Goal: Use online tool/utility: Utilize a website feature to perform a specific function

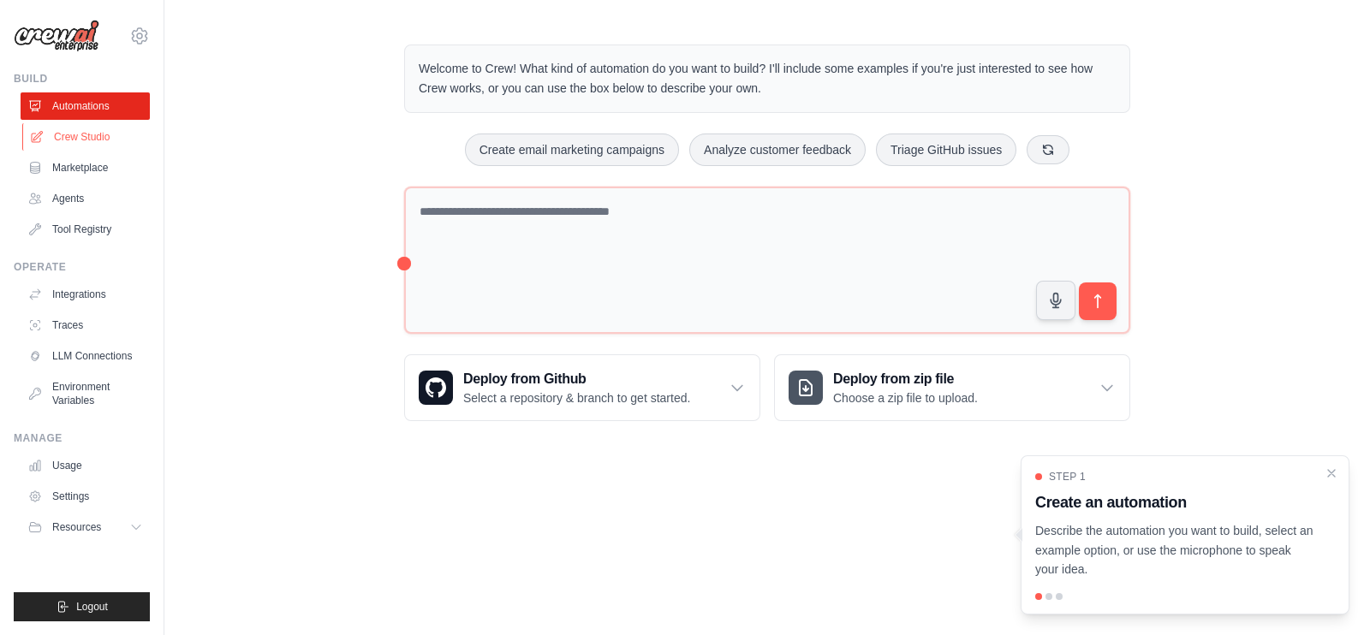
click at [74, 134] on link "Crew Studio" at bounding box center [86, 136] width 129 height 27
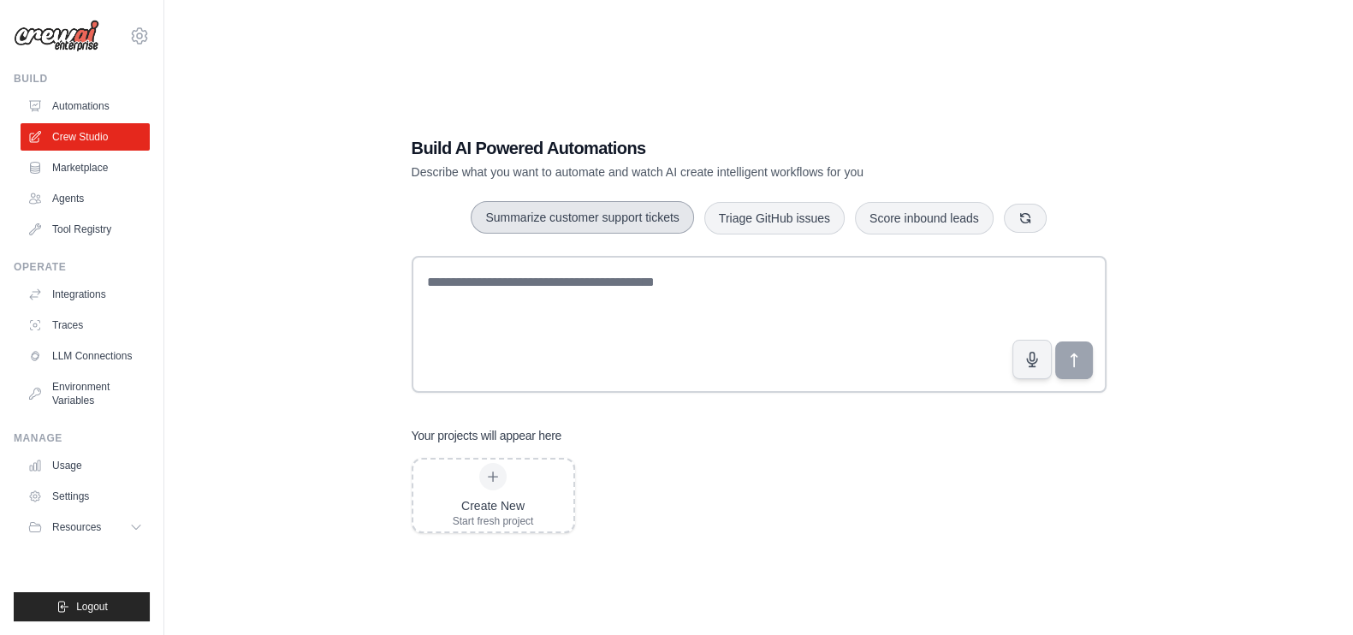
click at [571, 220] on button "Summarize customer support tickets" at bounding box center [582, 217] width 223 height 33
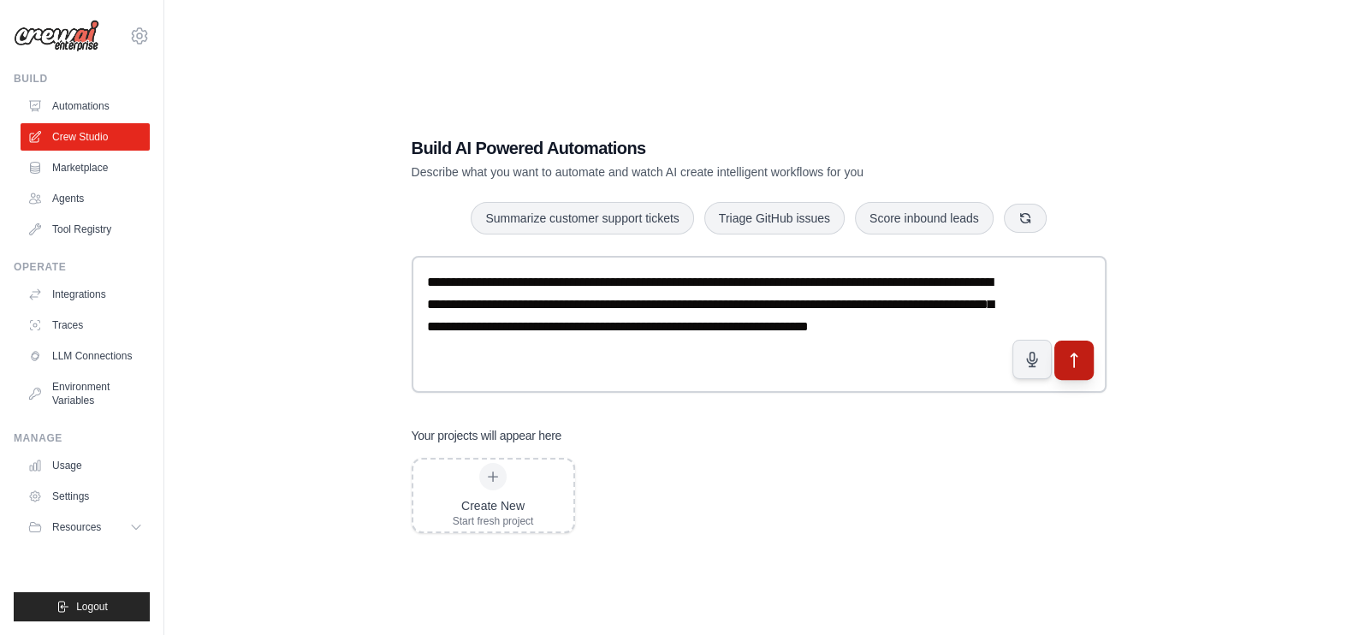
click at [1079, 360] on icon "submit" at bounding box center [1074, 361] width 18 height 18
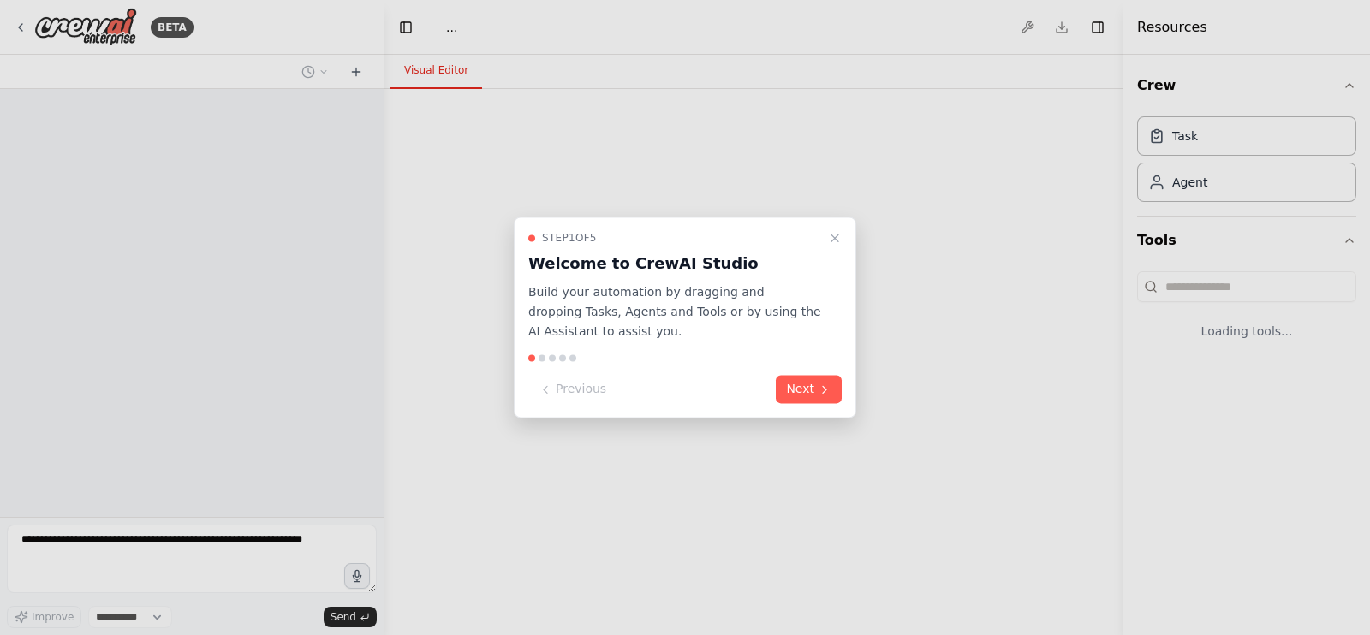
select select "****"
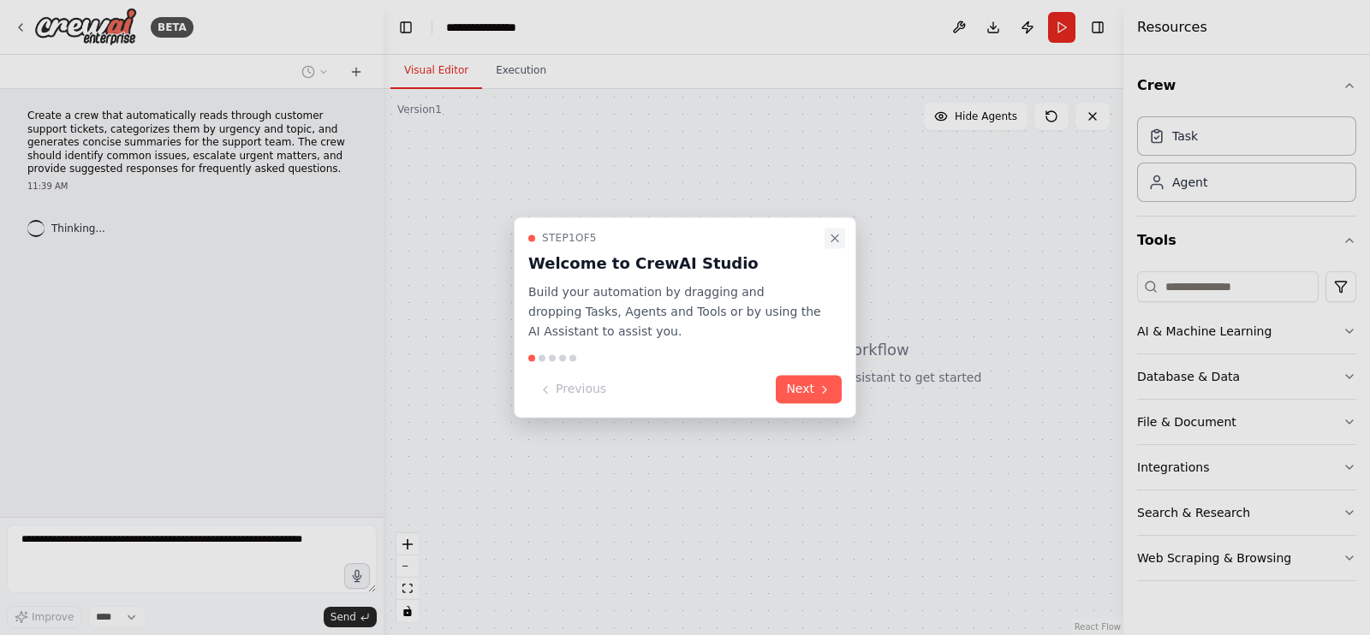
click at [835, 239] on icon "Close walkthrough" at bounding box center [834, 238] width 7 height 7
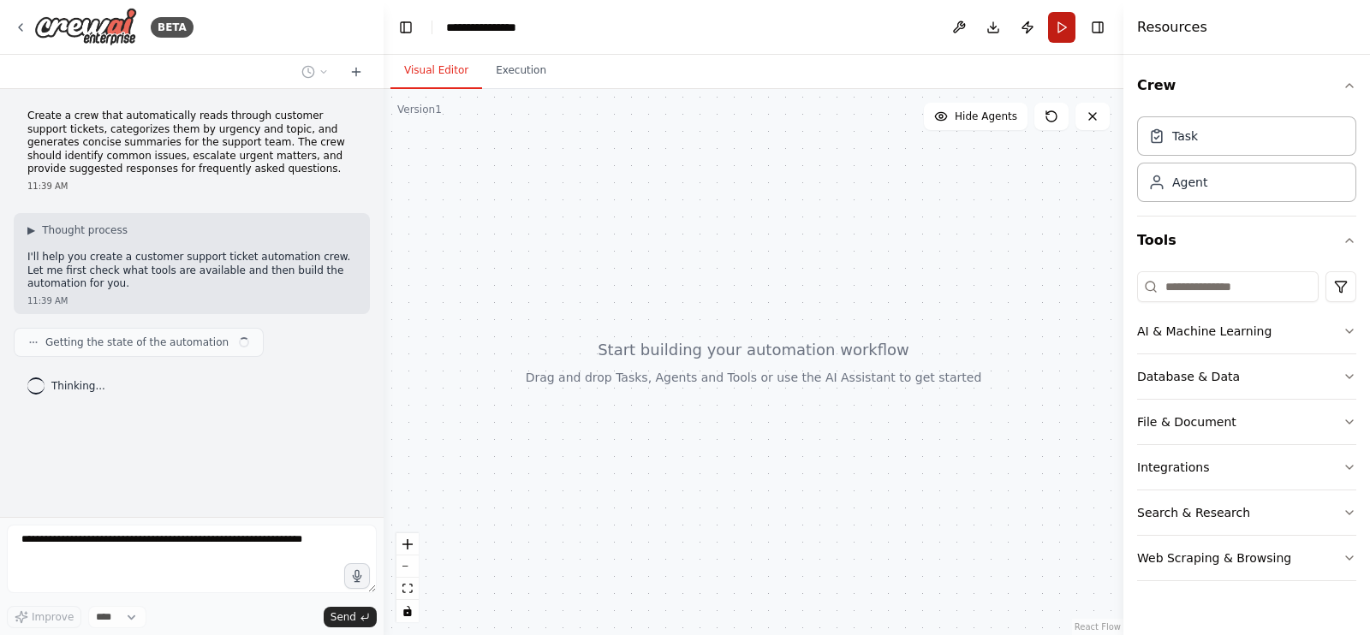
click at [1057, 35] on button "Run" at bounding box center [1061, 27] width 27 height 31
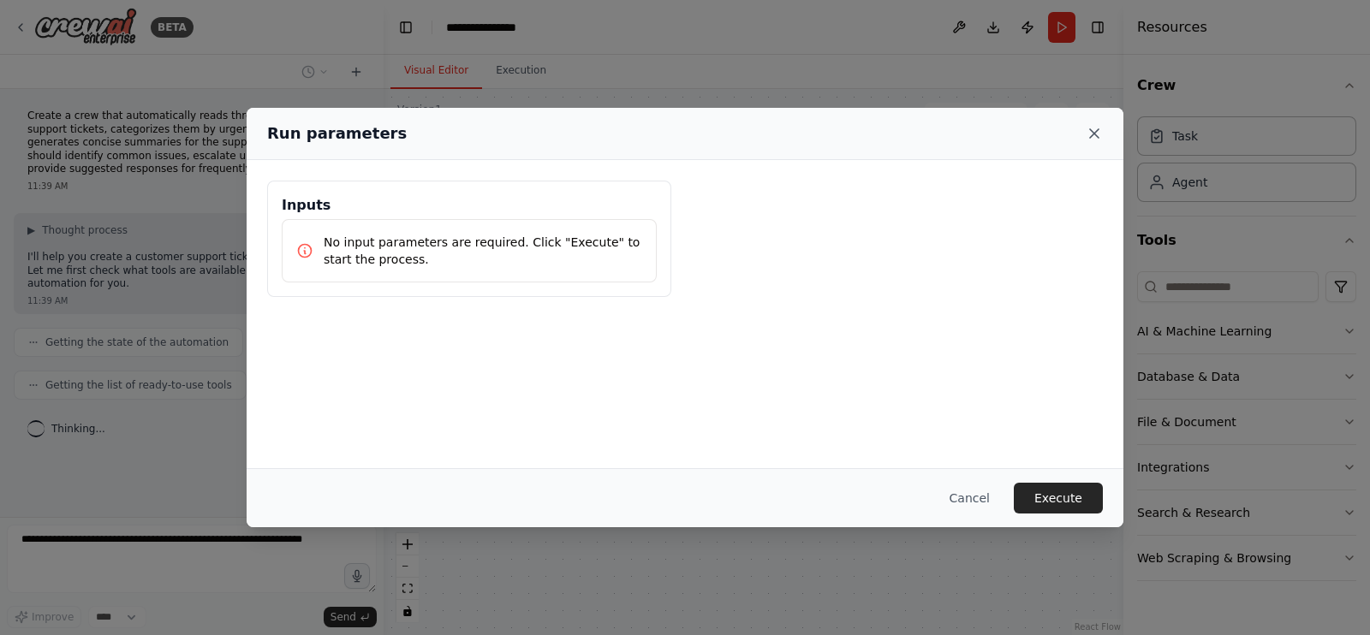
click at [1092, 127] on div "Run parameters" at bounding box center [684, 134] width 835 height 24
drag, startPoint x: 1091, startPoint y: 128, endPoint x: 1054, endPoint y: 72, distance: 67.9
click at [1091, 128] on icon at bounding box center [1093, 133] width 17 height 17
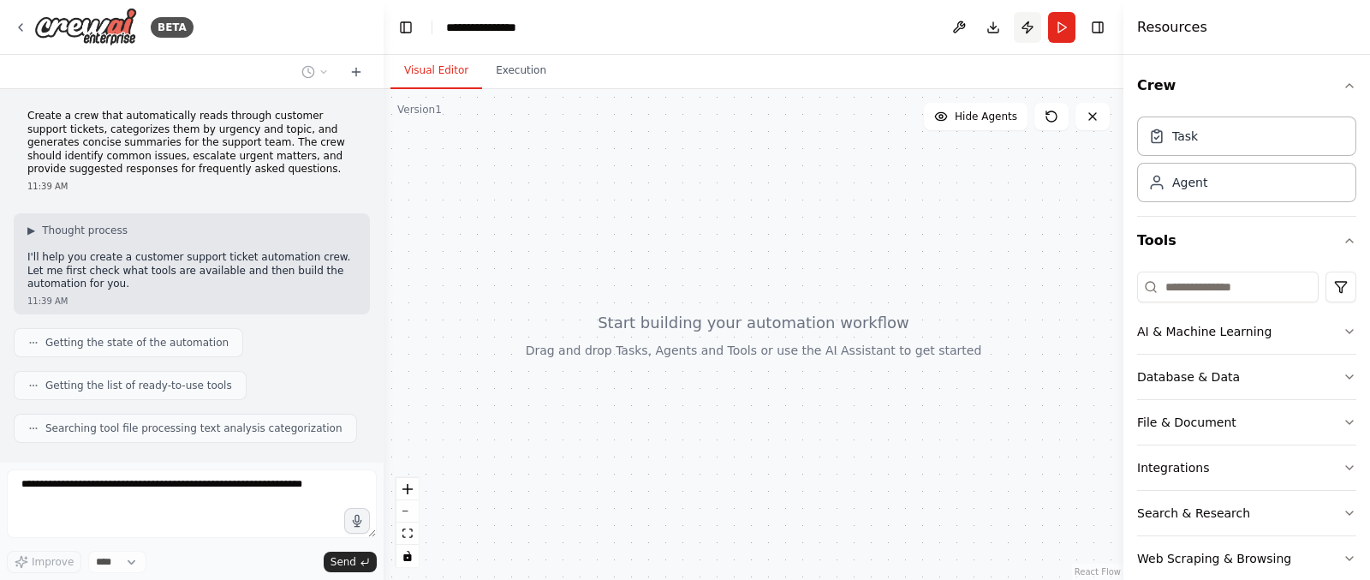
click at [1027, 31] on button "Publish" at bounding box center [1027, 27] width 27 height 31
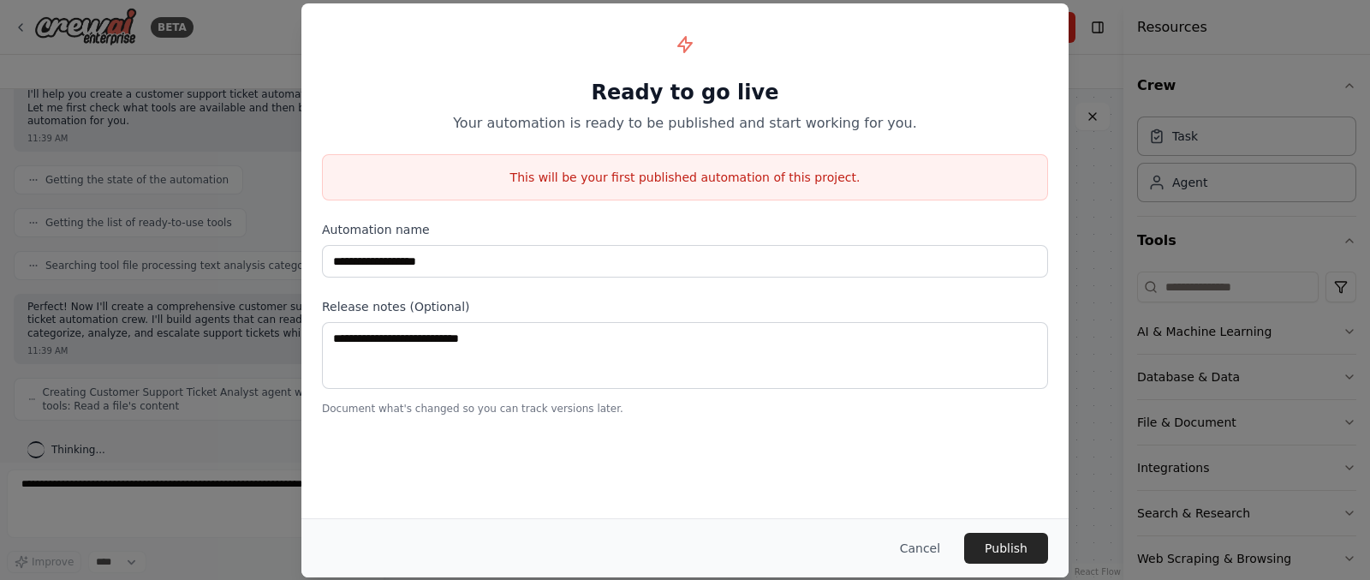
scroll to position [176, 0]
click at [1109, 162] on div "**********" at bounding box center [685, 290] width 1370 height 580
click at [939, 547] on button "Cancel" at bounding box center [920, 547] width 68 height 31
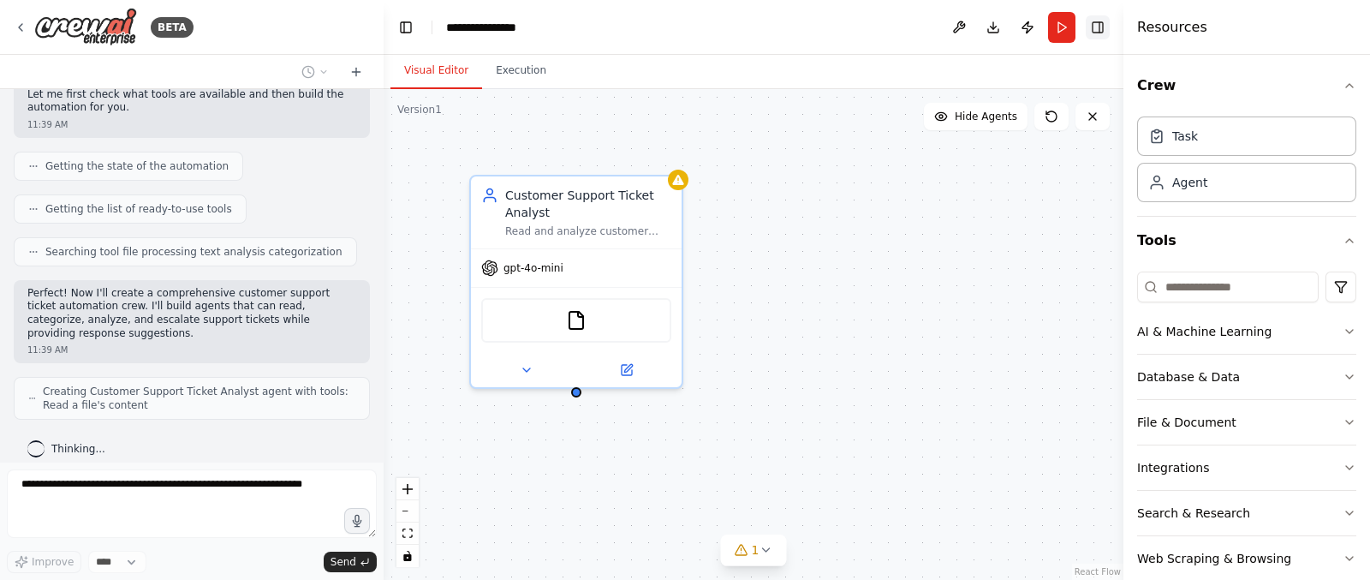
click at [1096, 21] on button "Toggle Right Sidebar" at bounding box center [1097, 27] width 24 height 24
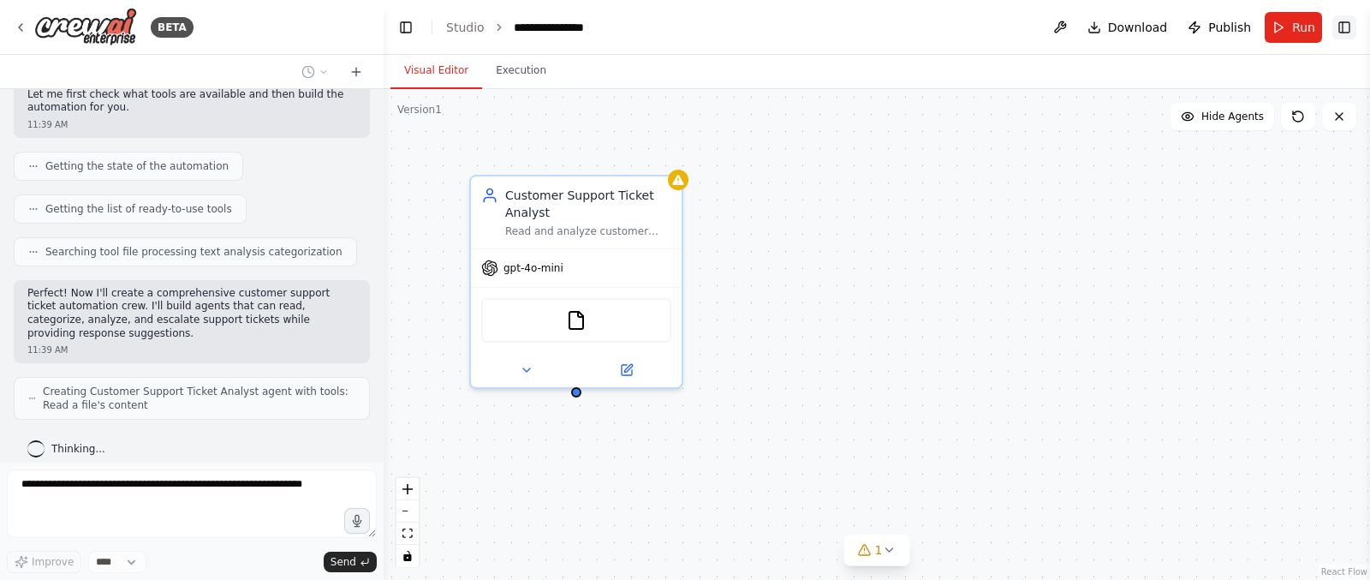
click at [1341, 21] on button "Toggle Right Sidebar" at bounding box center [1344, 27] width 24 height 24
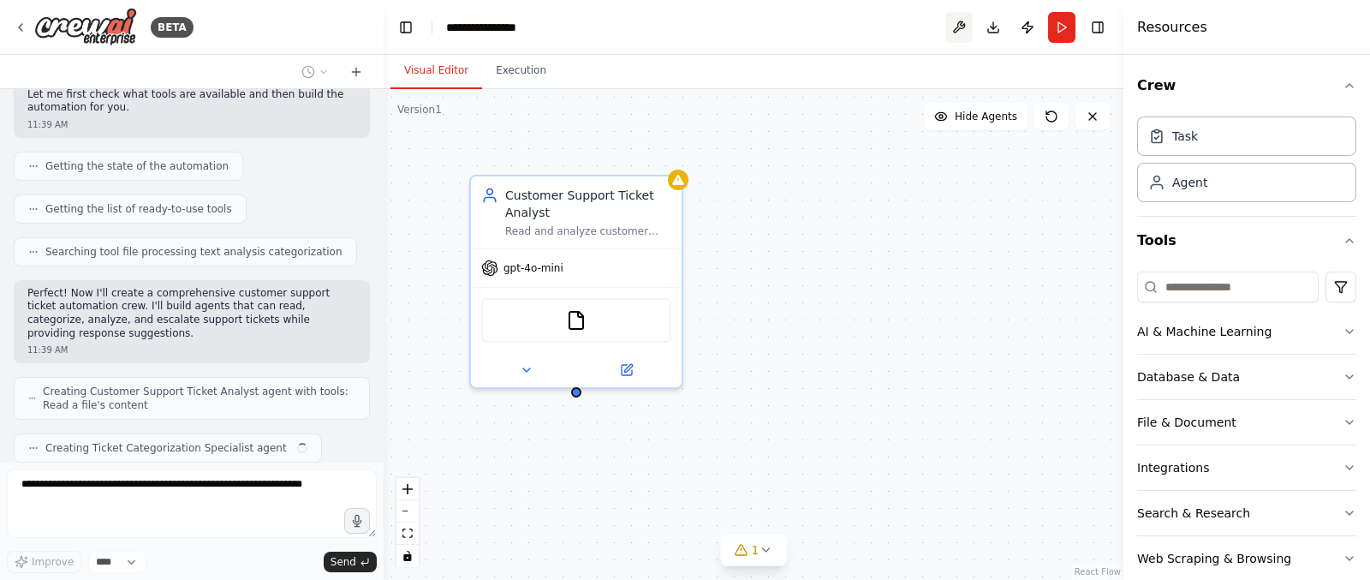
scroll to position [218, 0]
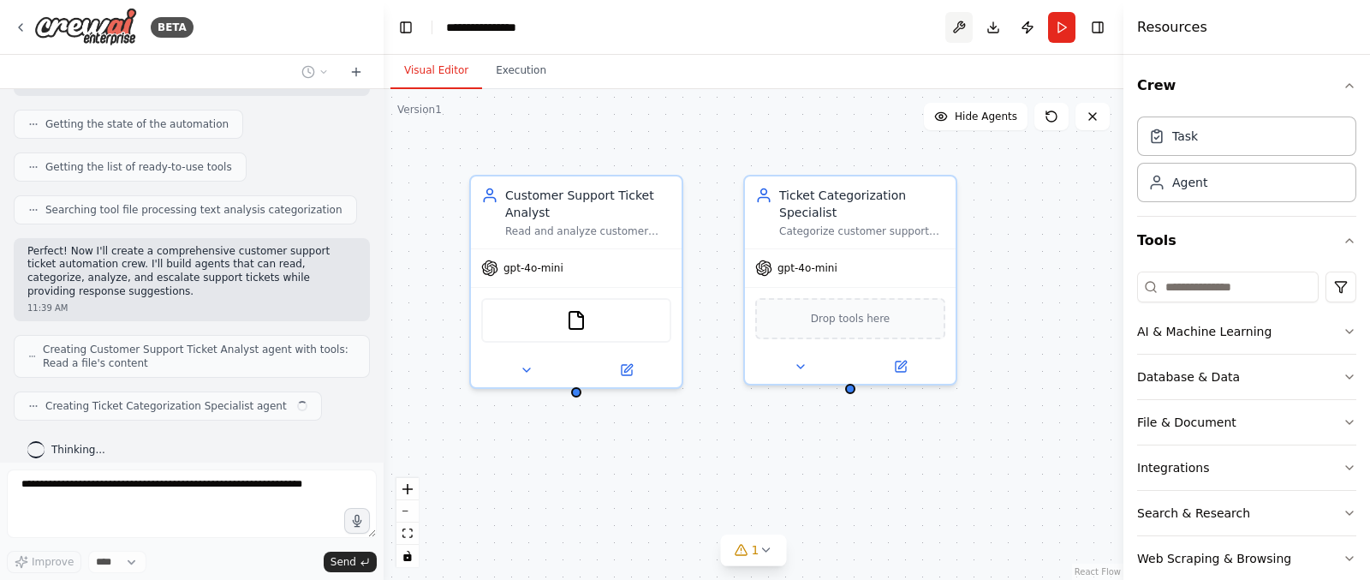
click at [945, 22] on button at bounding box center [958, 27] width 27 height 31
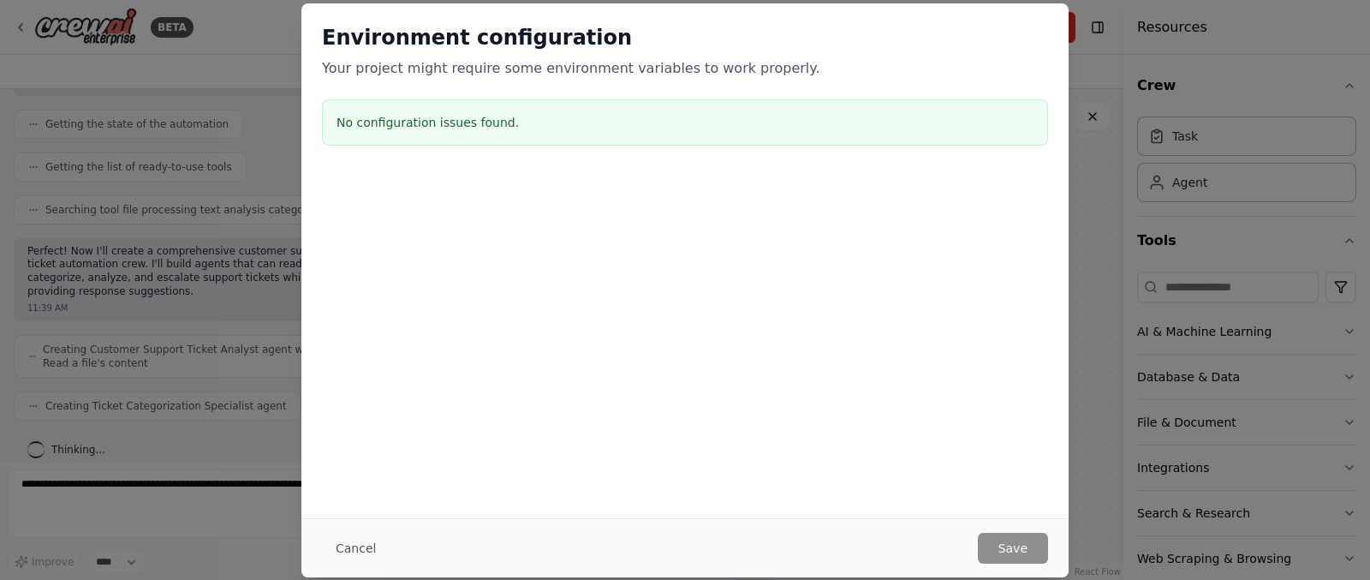
click at [957, 25] on h2 "Environment configuration" at bounding box center [685, 37] width 726 height 27
click at [1056, 104] on div "Environment configuration Your project might require some environment variables…" at bounding box center [684, 87] width 767 height 169
click at [349, 559] on button "Cancel" at bounding box center [356, 547] width 68 height 31
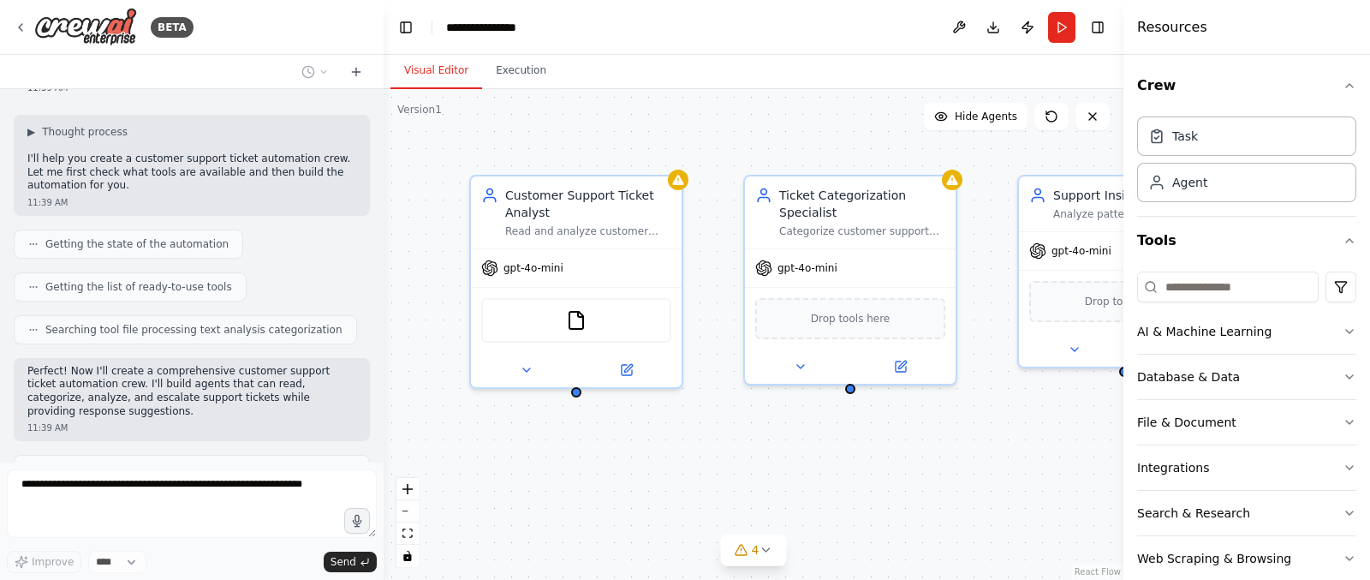
scroll to position [0, 0]
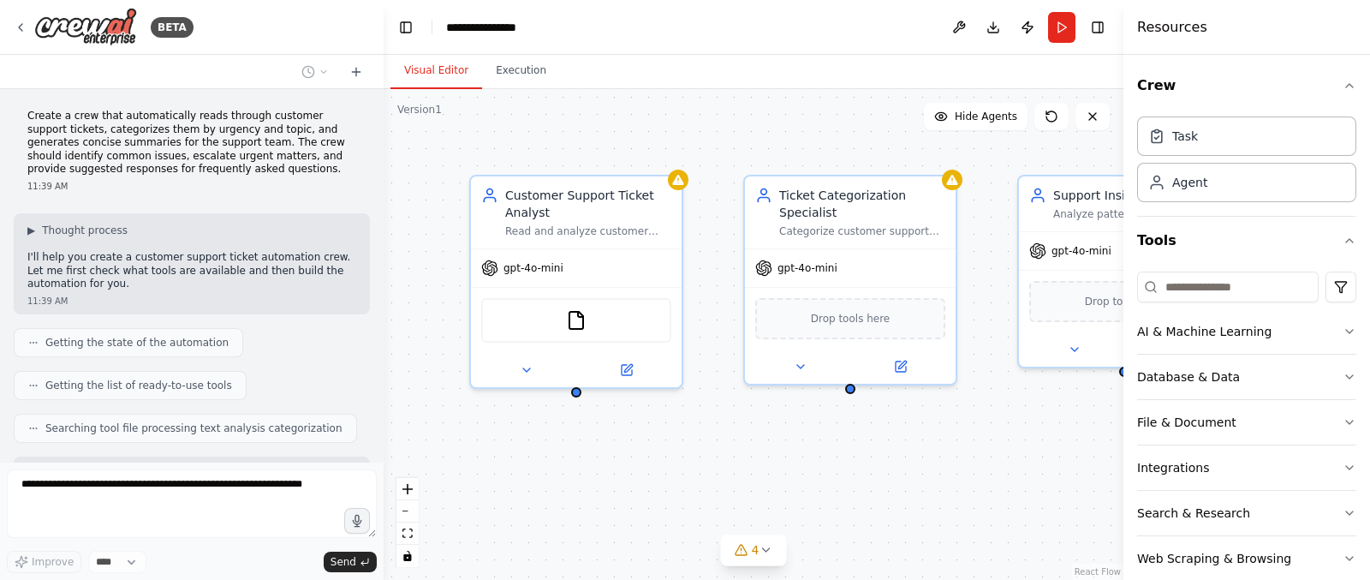
click at [492, 89] on div "Customer Support Ticket Analyst Read and analyze customer support tickets from …" at bounding box center [753, 334] width 740 height 490
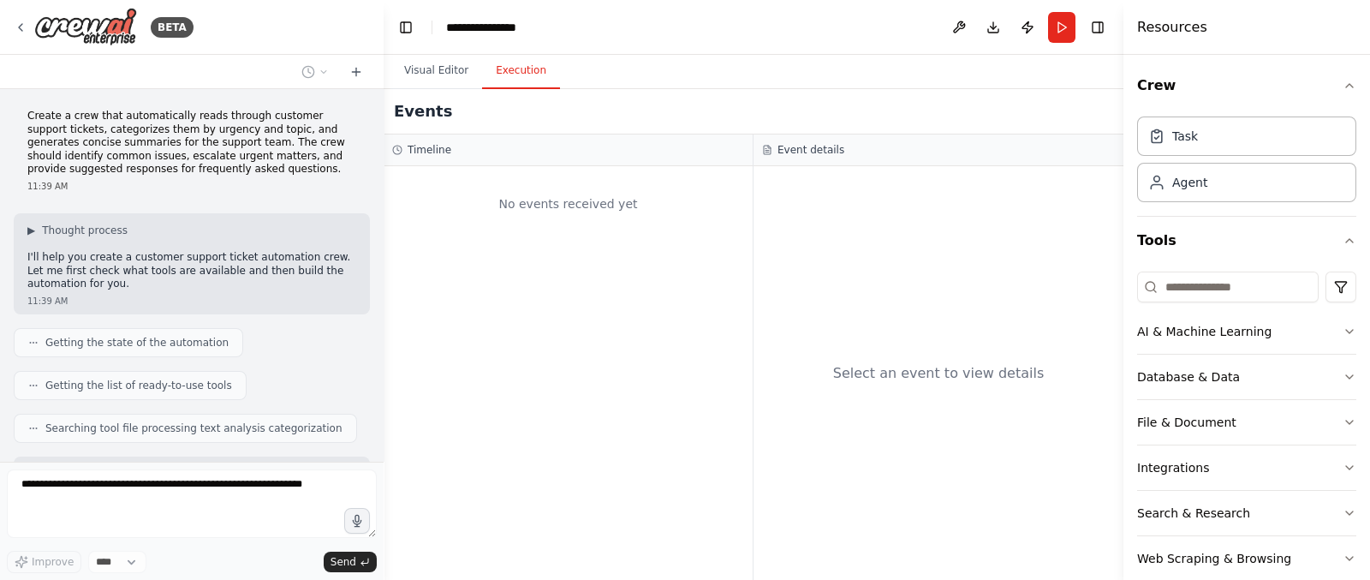
click at [511, 78] on button "Execution" at bounding box center [521, 71] width 78 height 36
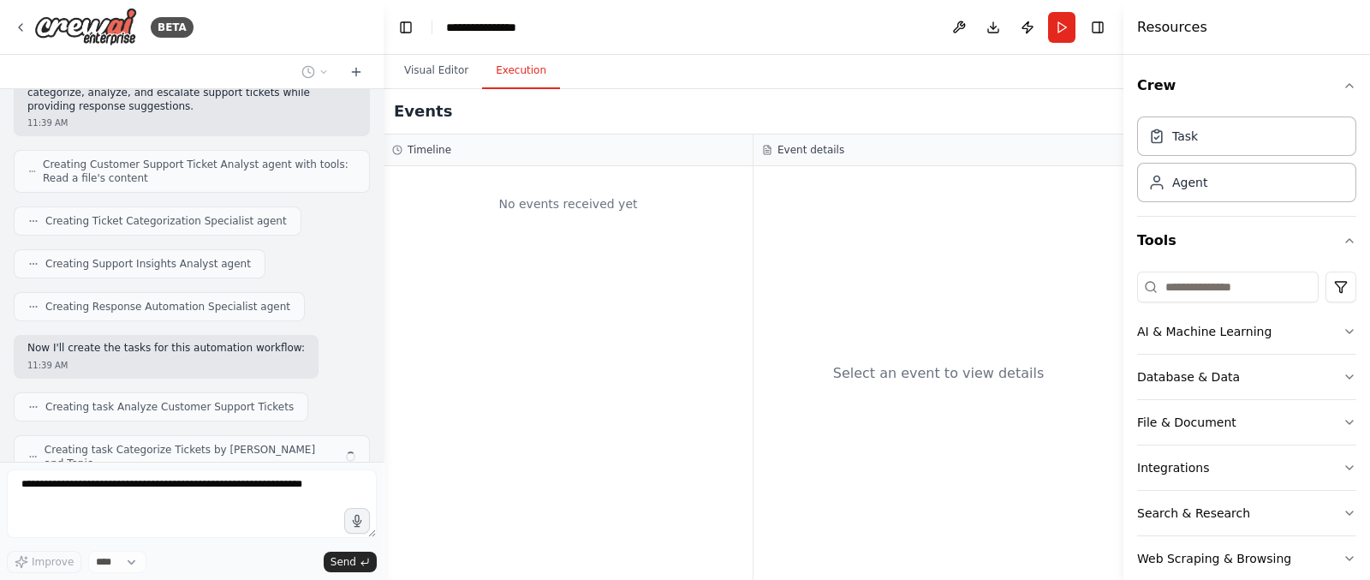
scroll to position [445, 0]
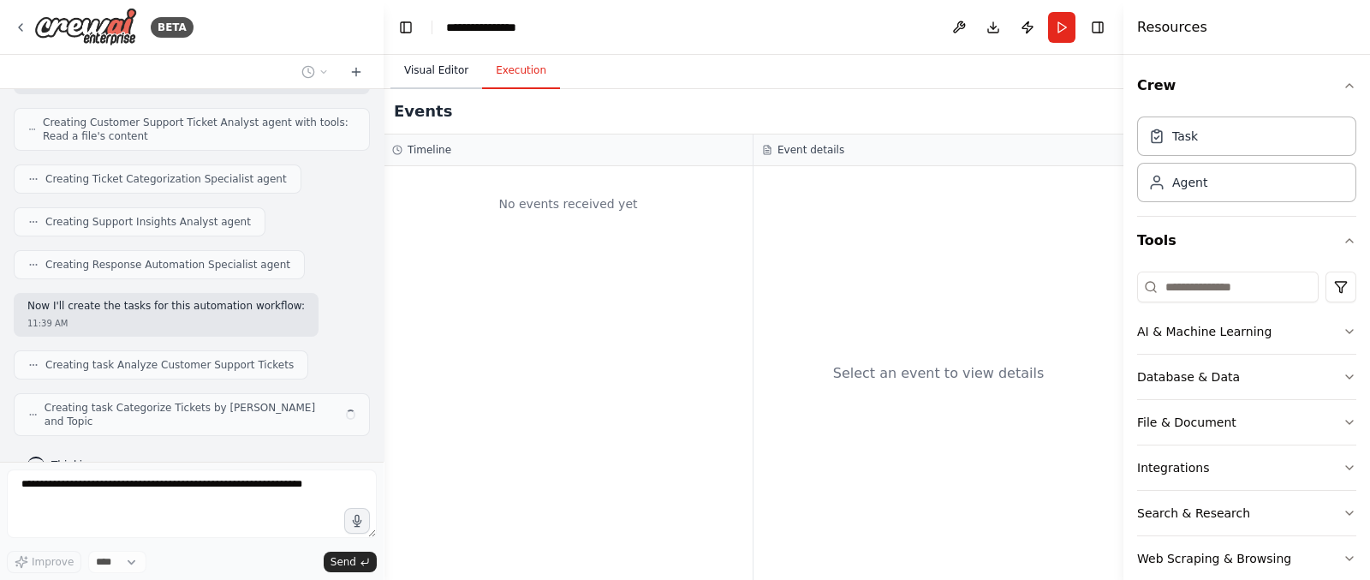
click at [431, 72] on button "Visual Editor" at bounding box center [436, 71] width 92 height 36
click at [531, 82] on button "Execution" at bounding box center [521, 71] width 78 height 36
click at [409, 57] on button "Visual Editor" at bounding box center [436, 71] width 92 height 36
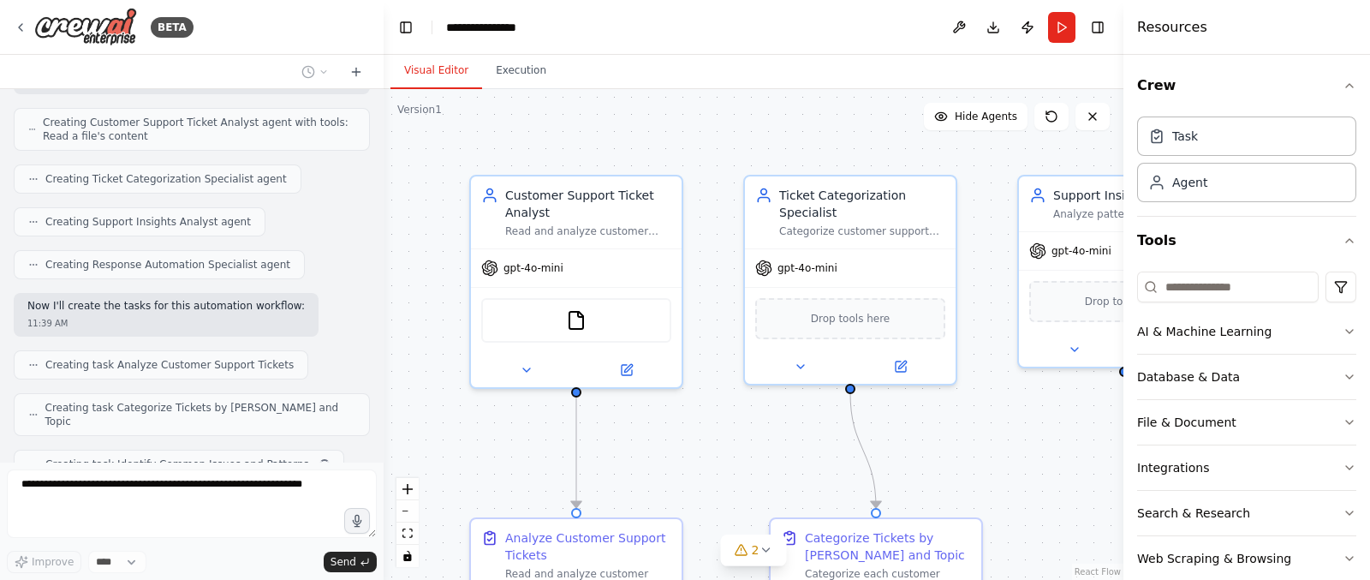
scroll to position [488, 0]
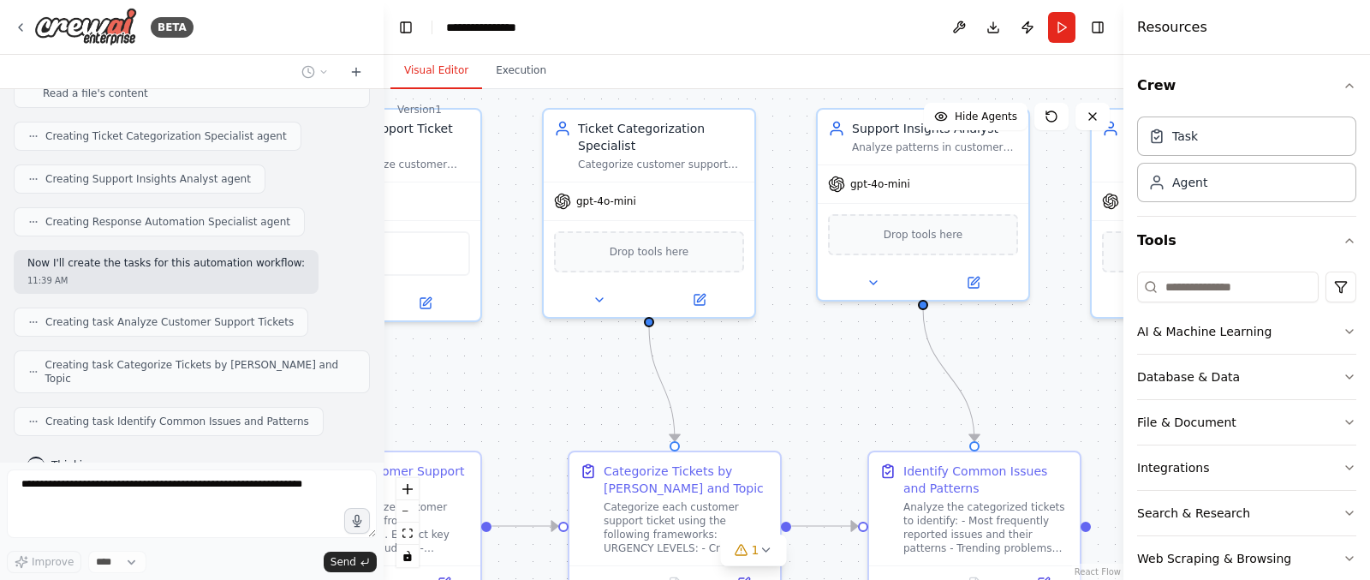
drag, startPoint x: 1020, startPoint y: 448, endPoint x: 818, endPoint y: 381, distance: 212.0
click at [818, 381] on div ".deletable-edge-delete-btn { width: 20px; height: 20px; border: 0px solid #ffff…" at bounding box center [753, 334] width 740 height 490
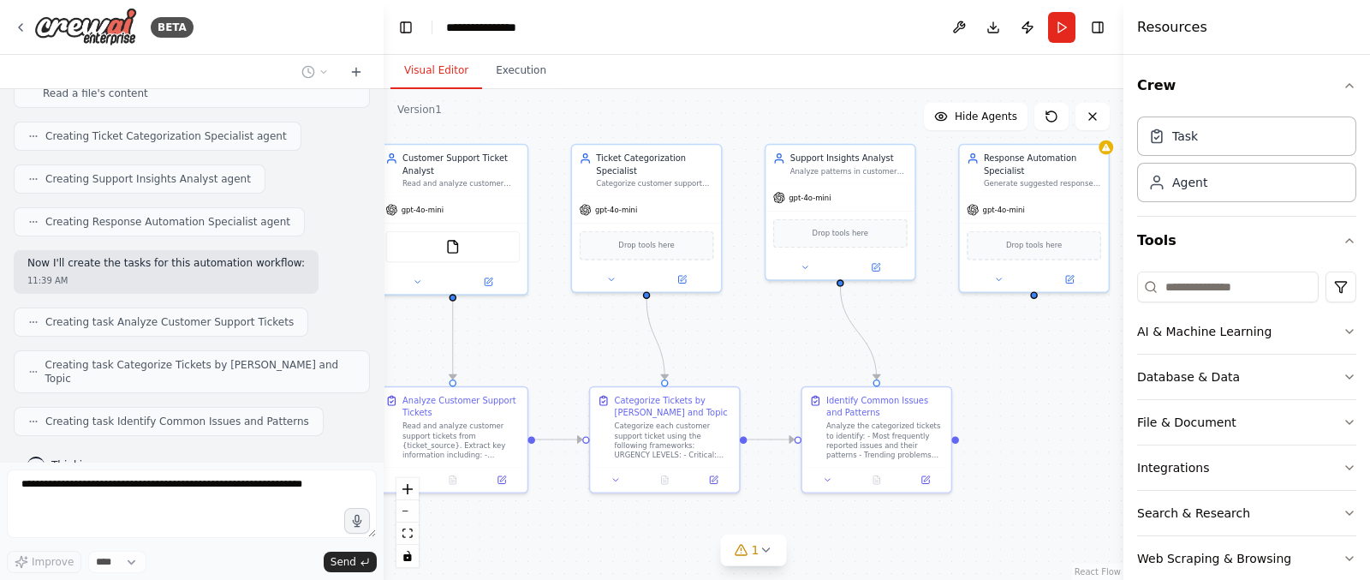
drag, startPoint x: 1053, startPoint y: 413, endPoint x: 950, endPoint y: 325, distance: 134.8
click at [950, 325] on div ".deletable-edge-delete-btn { width: 20px; height: 20px; border: 0px solid #ffff…" at bounding box center [753, 334] width 740 height 490
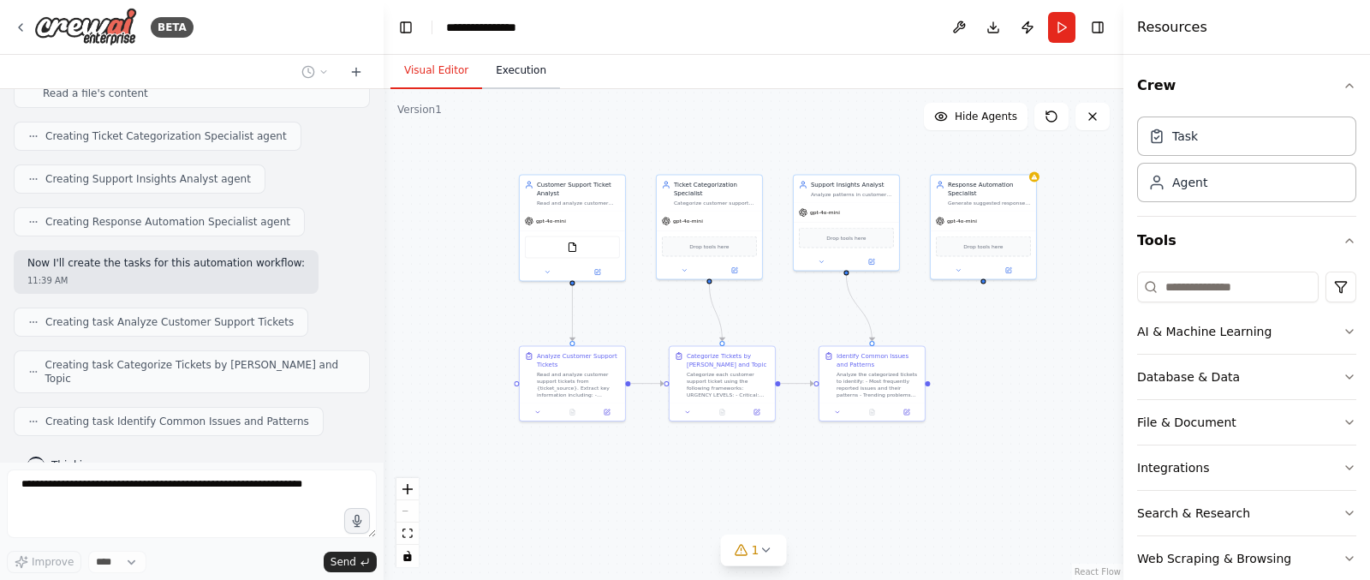
click at [508, 57] on button "Execution" at bounding box center [521, 71] width 78 height 36
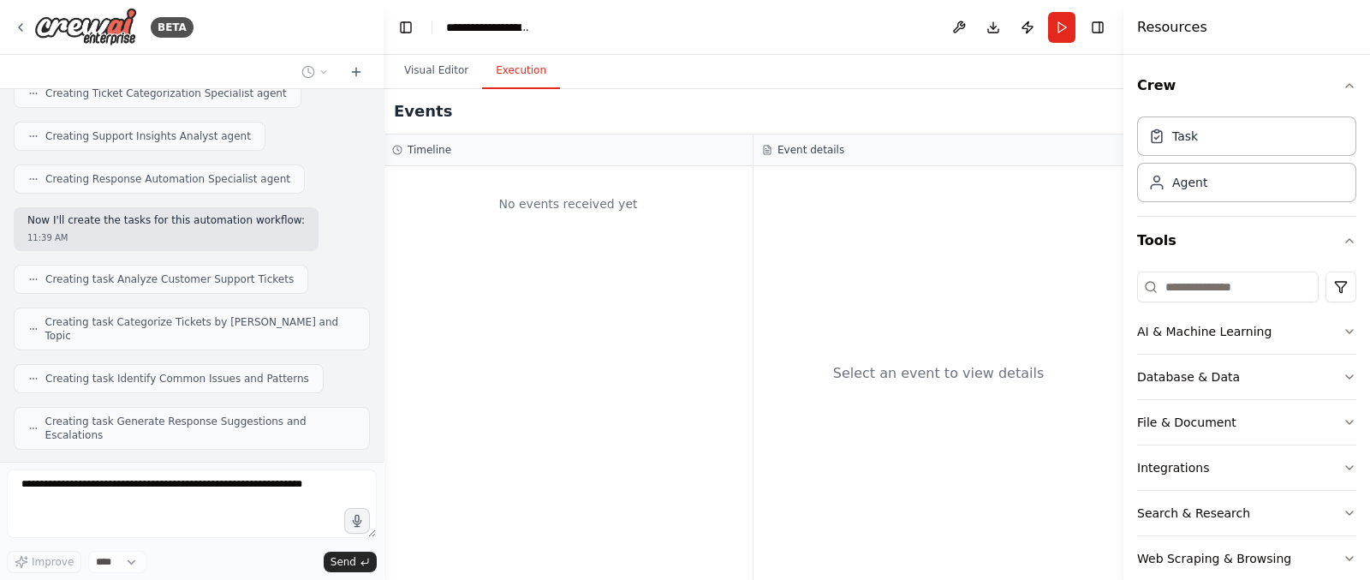
scroll to position [630, 0]
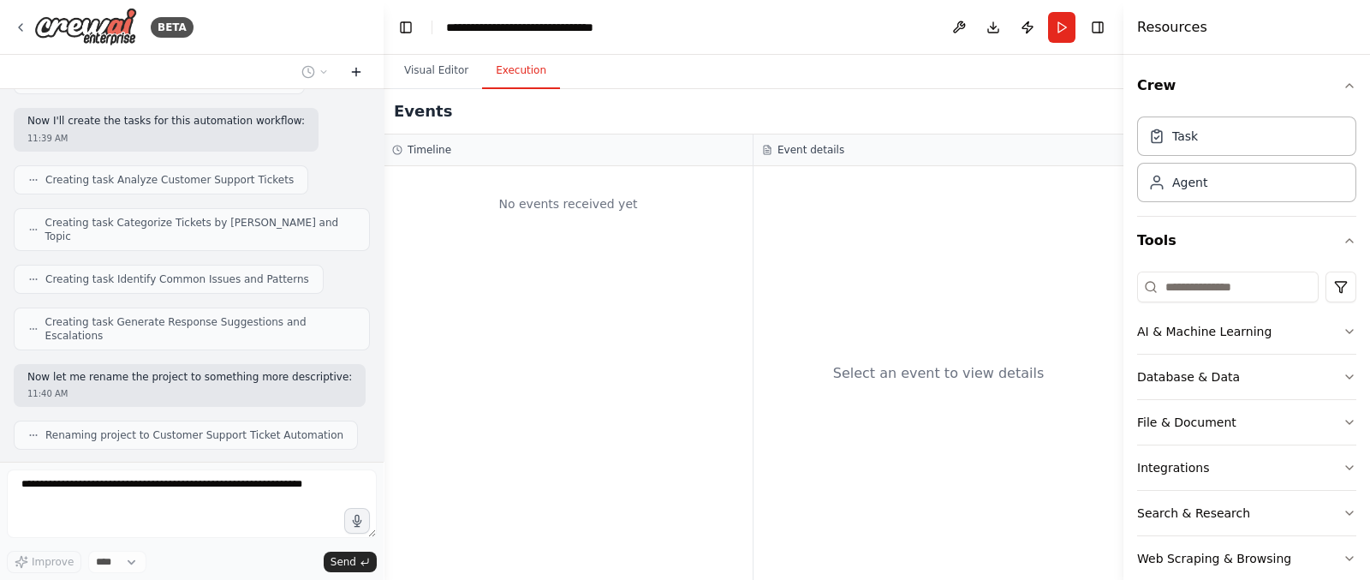
click at [357, 73] on icon at bounding box center [356, 72] width 14 height 14
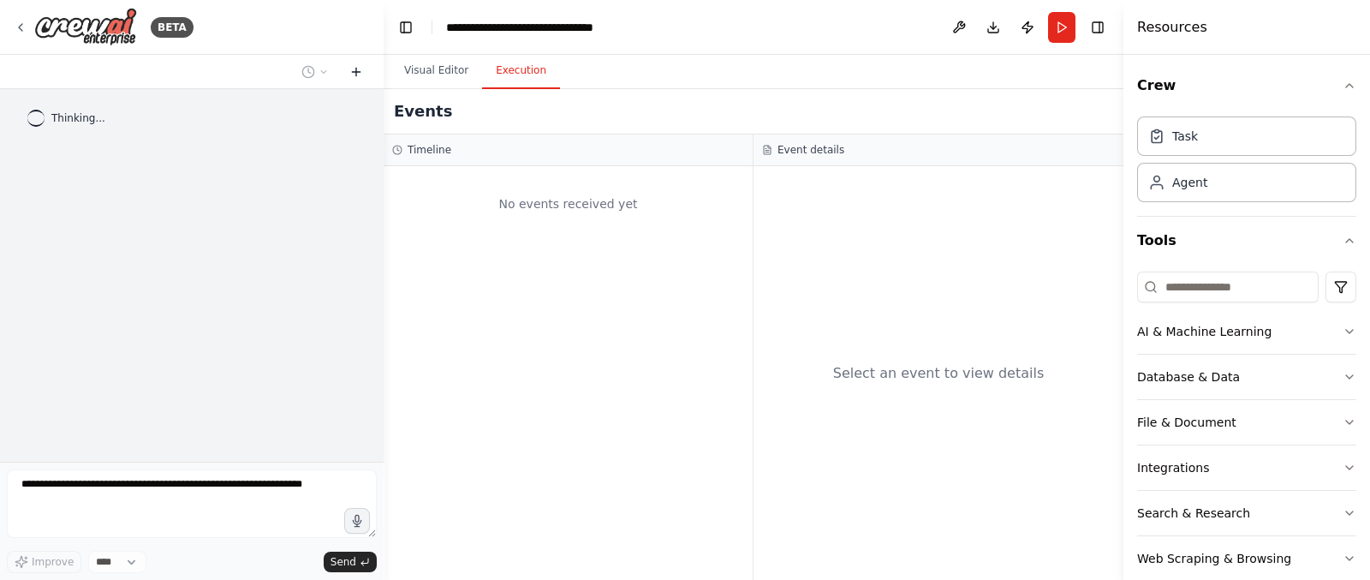
scroll to position [0, 0]
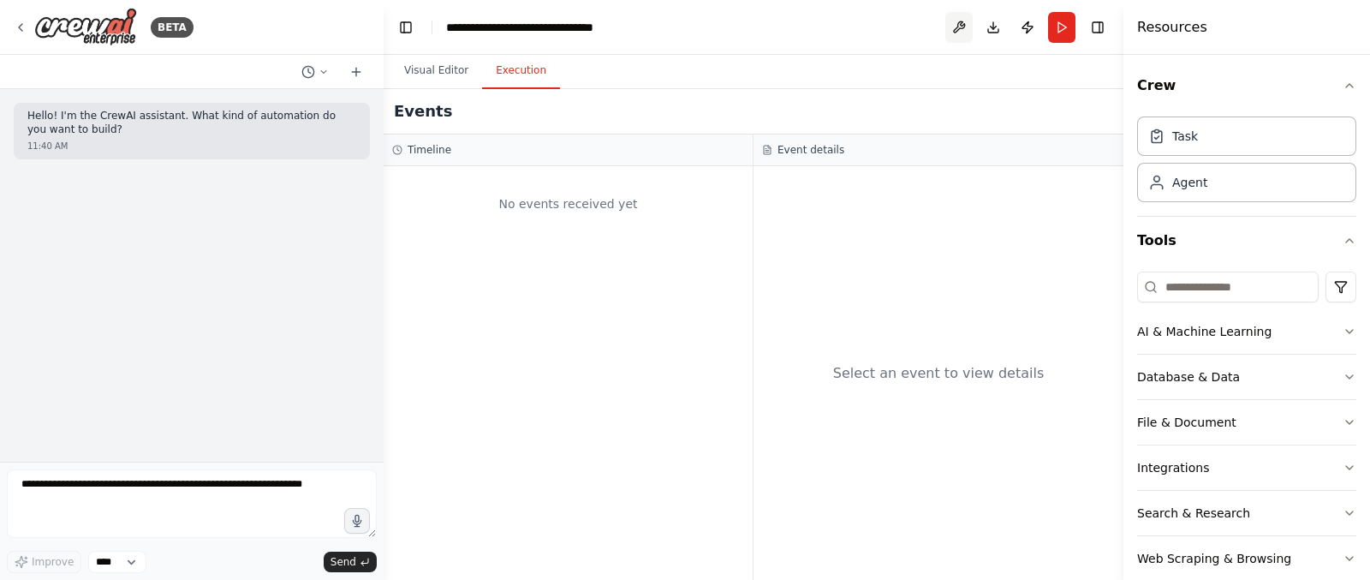
click at [957, 26] on button at bounding box center [958, 27] width 27 height 31
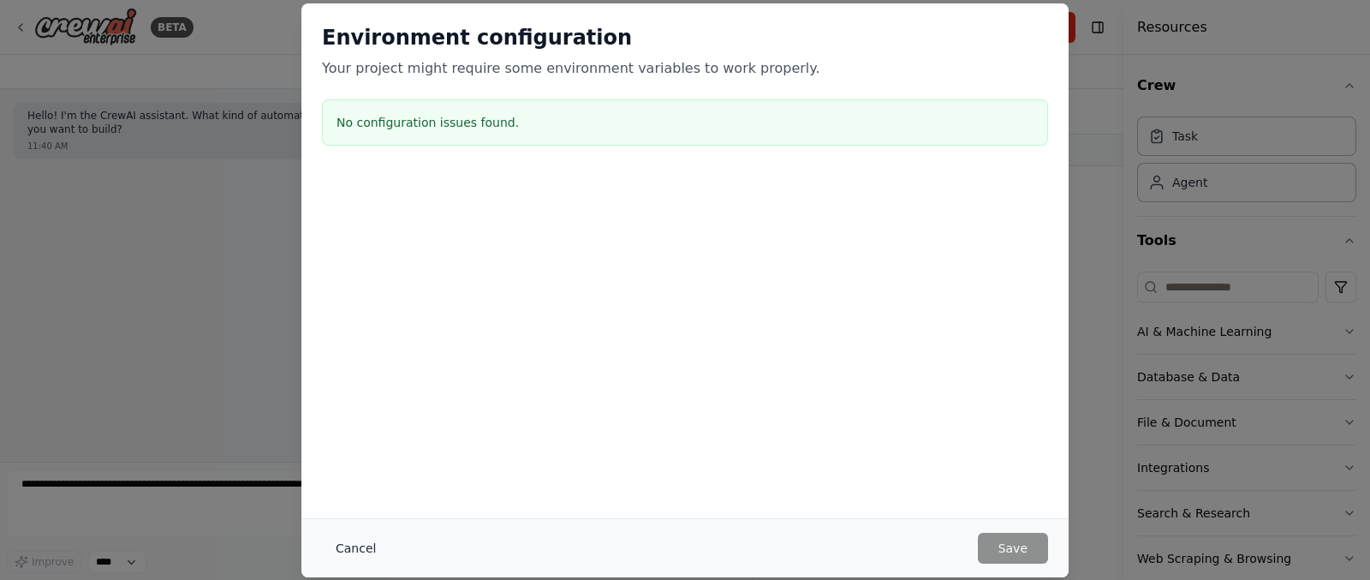
click at [371, 556] on button "Cancel" at bounding box center [356, 547] width 68 height 31
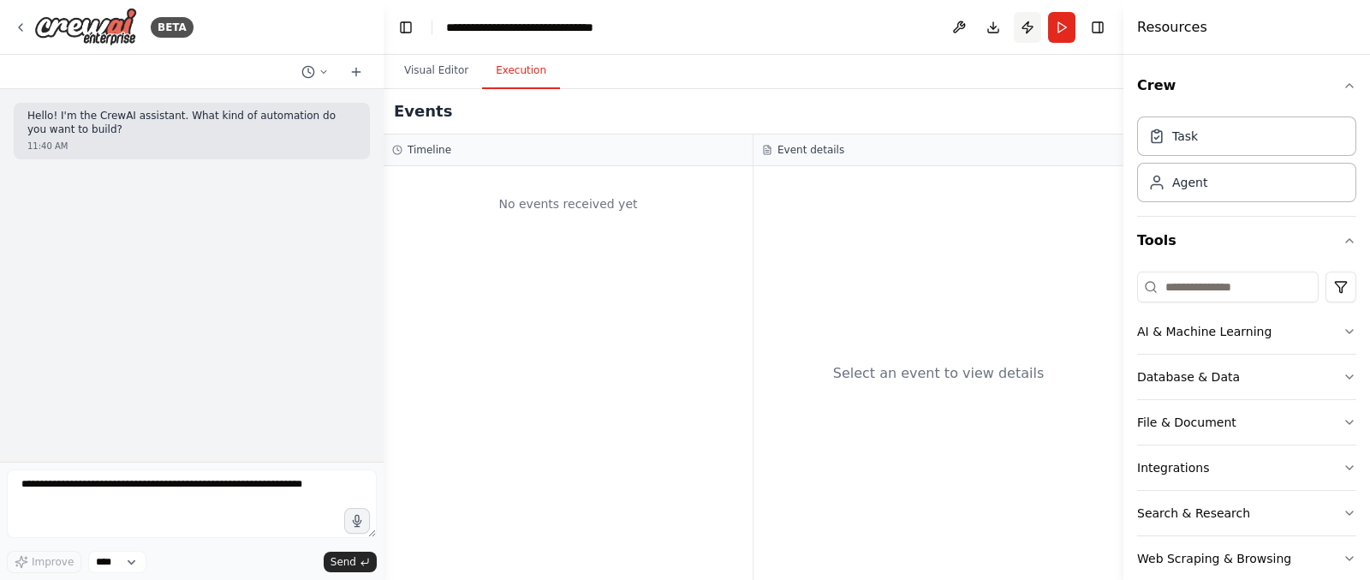
click at [1034, 23] on button "Publish" at bounding box center [1027, 27] width 27 height 31
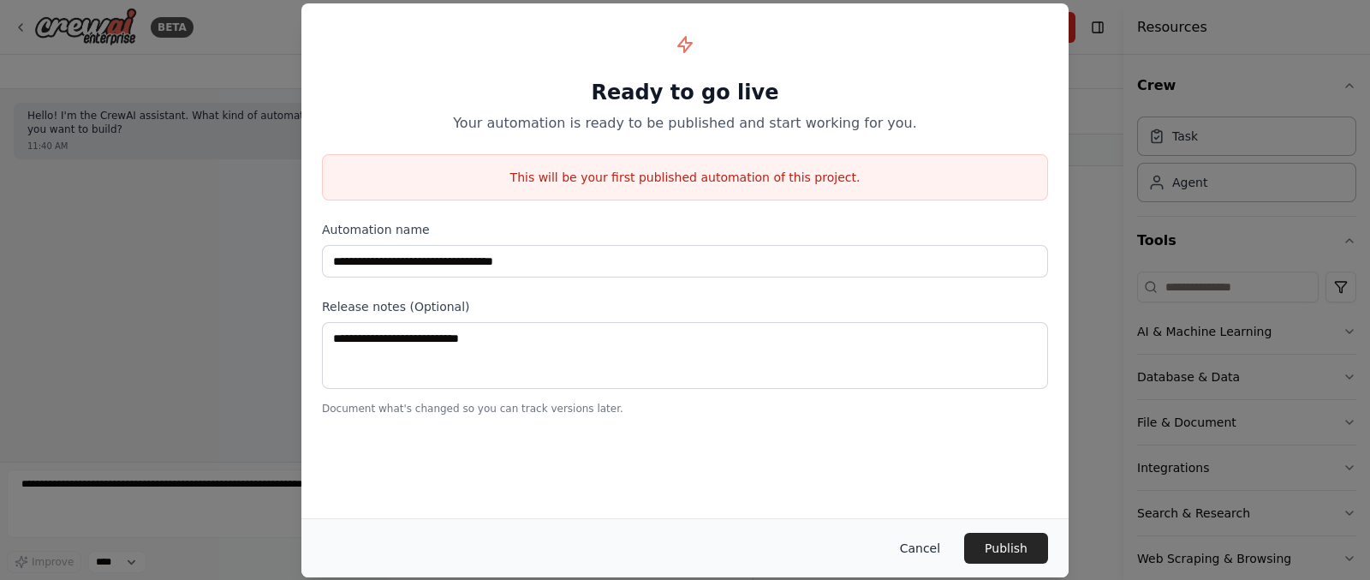
click at [923, 532] on button "Cancel" at bounding box center [920, 547] width 68 height 31
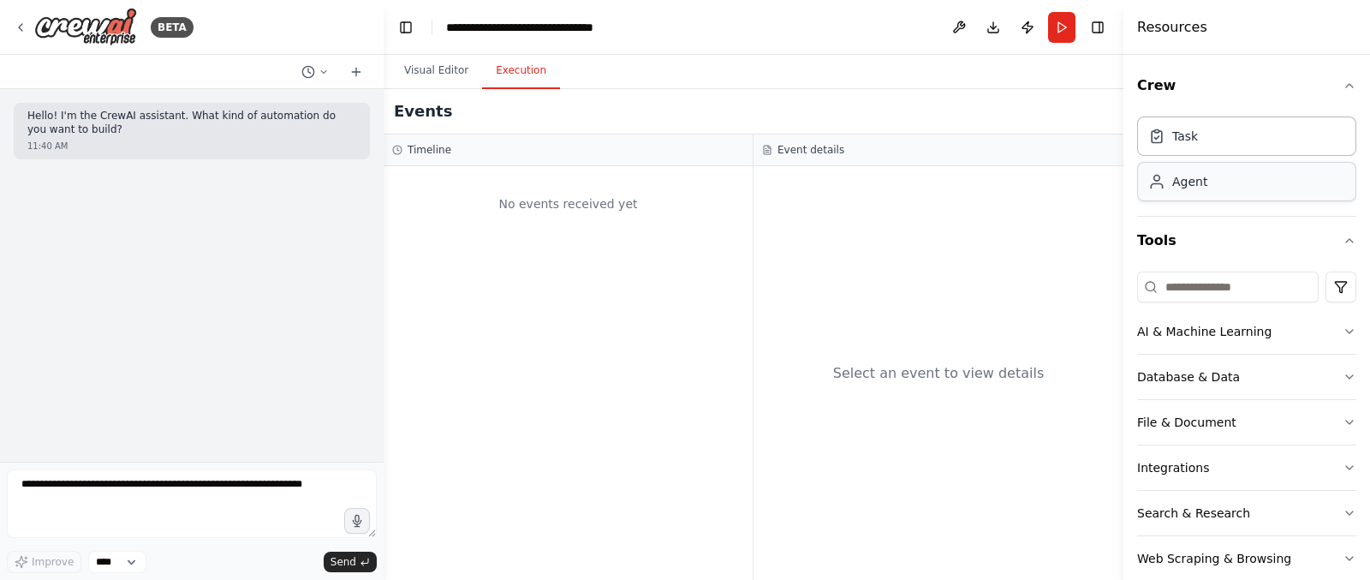
click at [1210, 194] on div "Agent" at bounding box center [1246, 181] width 219 height 39
click at [431, 74] on button "Visual Editor" at bounding box center [436, 71] width 92 height 36
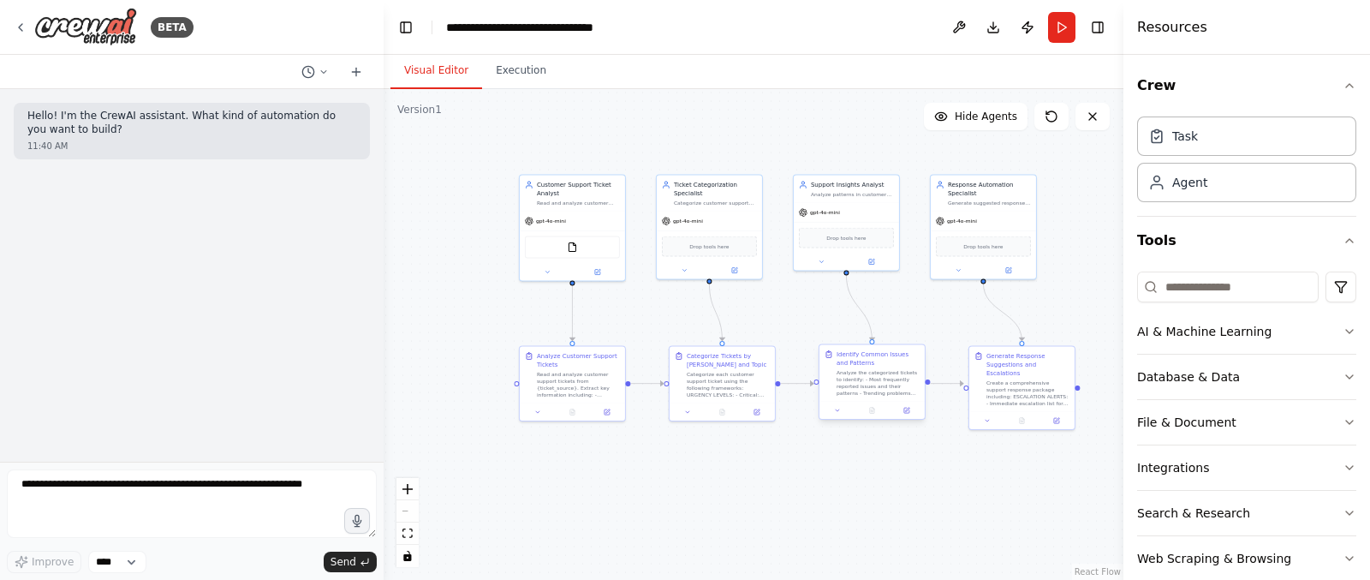
click at [863, 377] on div "Analyze the categorized tickets to identify: - Most frequently reported issues …" at bounding box center [877, 382] width 83 height 27
click at [877, 255] on button at bounding box center [871, 260] width 48 height 10
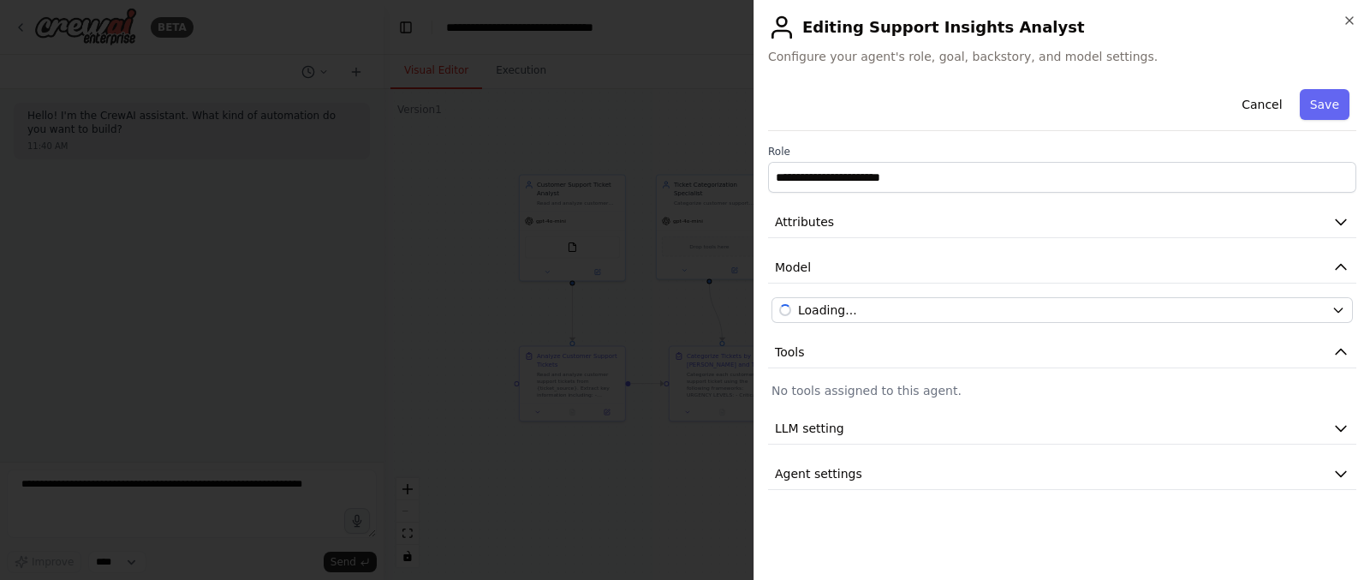
click at [1006, 216] on button "Attributes" at bounding box center [1062, 222] width 588 height 32
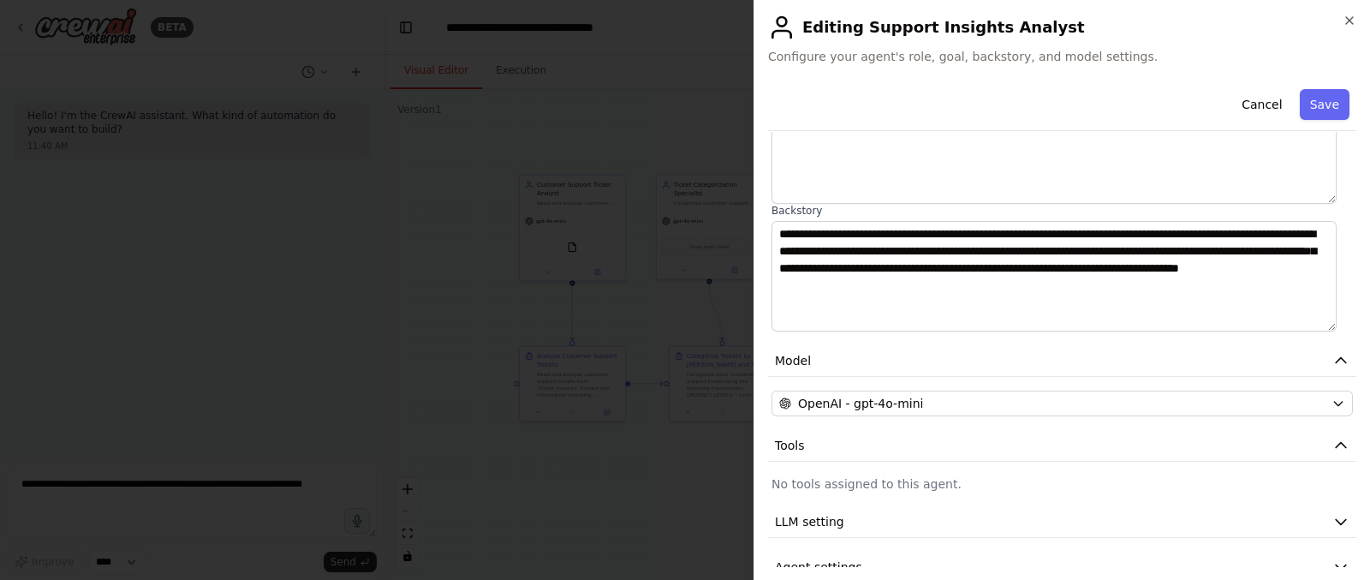
scroll to position [205, 0]
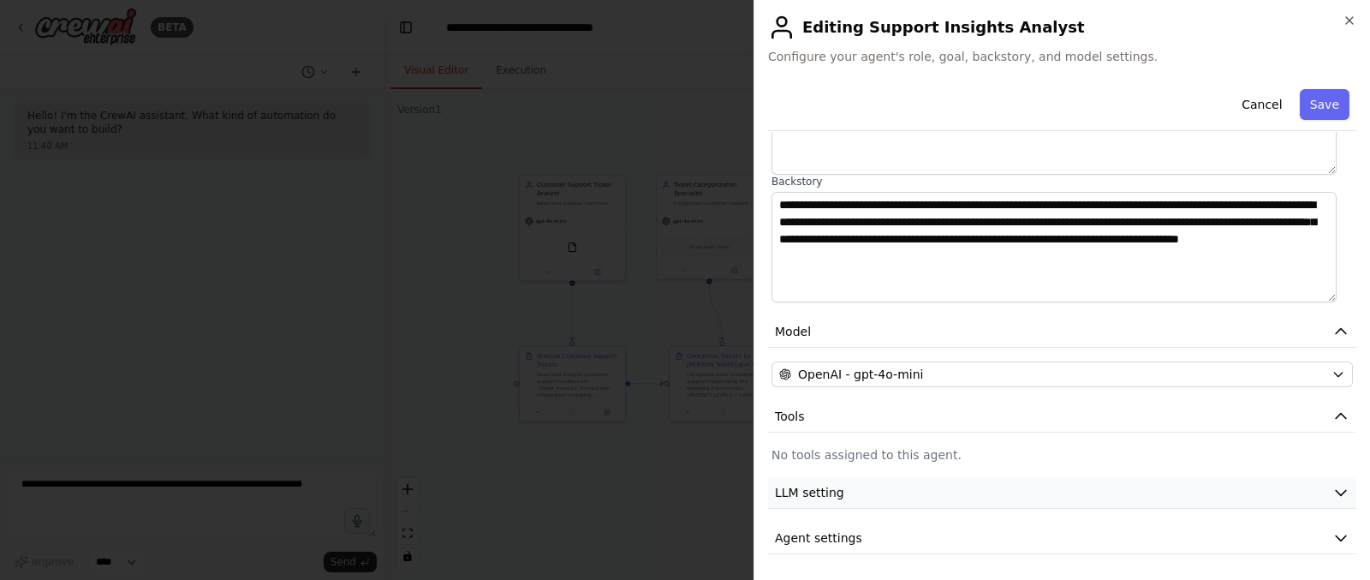
click at [925, 498] on button "LLM setting" at bounding box center [1062, 493] width 588 height 32
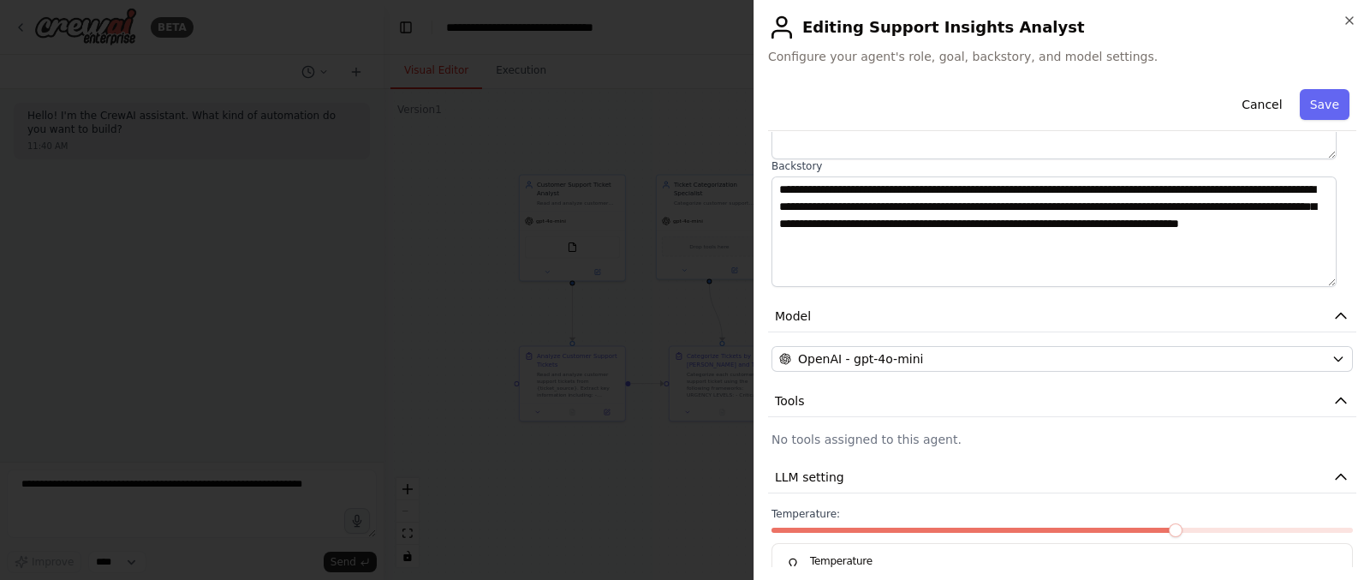
scroll to position [328, 0]
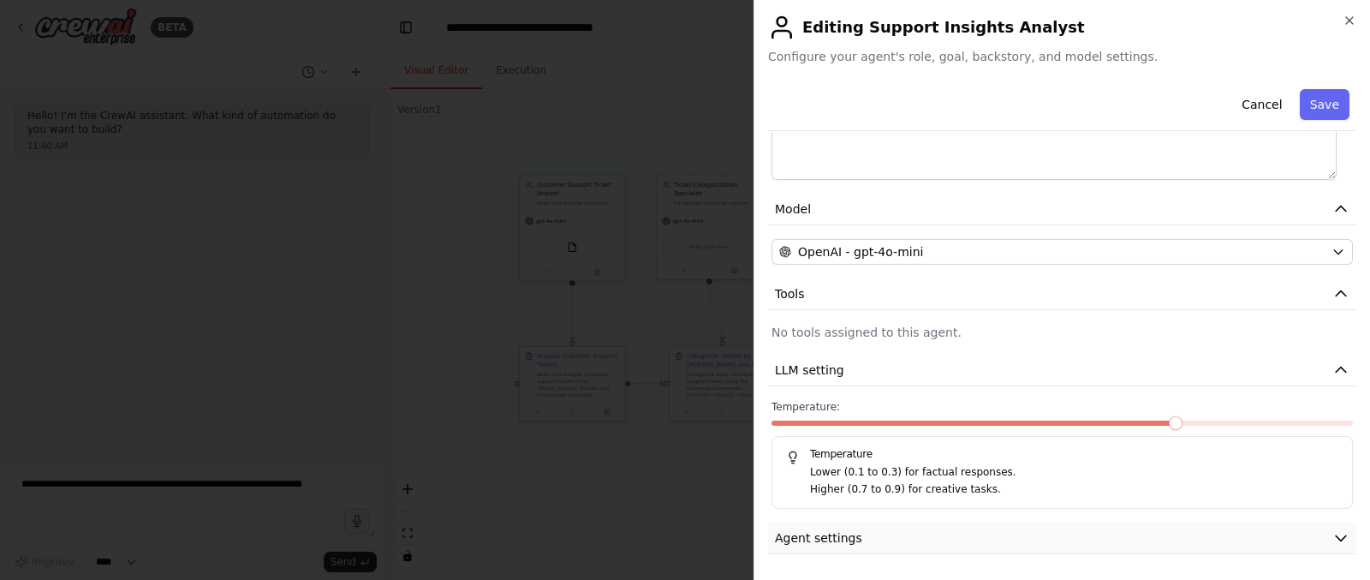
click at [843, 534] on span "Agent settings" at bounding box center [818, 537] width 87 height 17
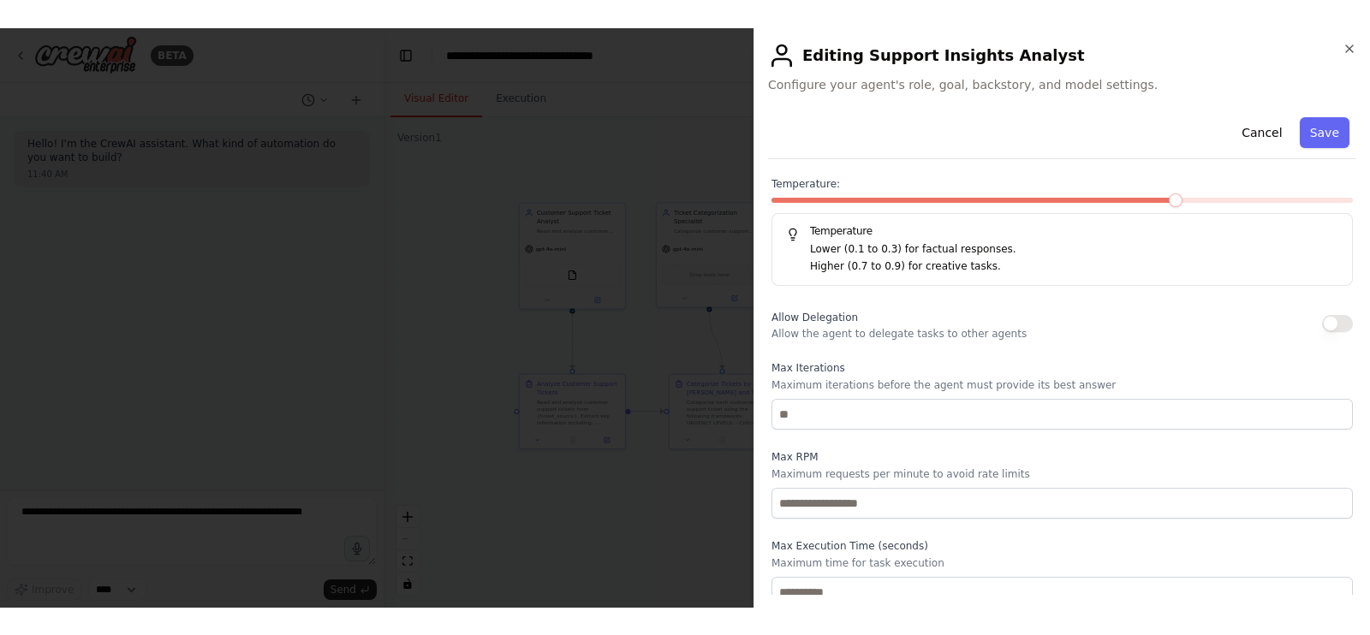
scroll to position [902, 0]
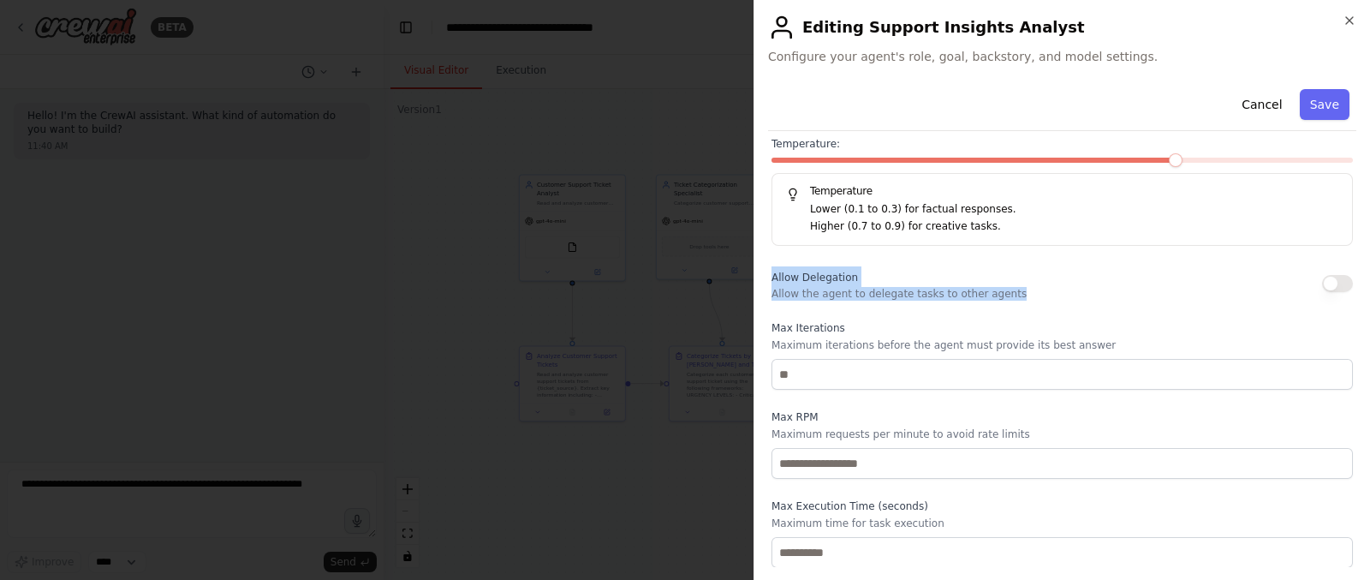
drag, startPoint x: 766, startPoint y: 276, endPoint x: 1019, endPoint y: 292, distance: 253.0
click at [1019, 292] on div "**********" at bounding box center [1061, 290] width 616 height 580
click at [1255, 98] on button "Cancel" at bounding box center [1261, 104] width 61 height 31
